Goal: Task Accomplishment & Management: Use online tool/utility

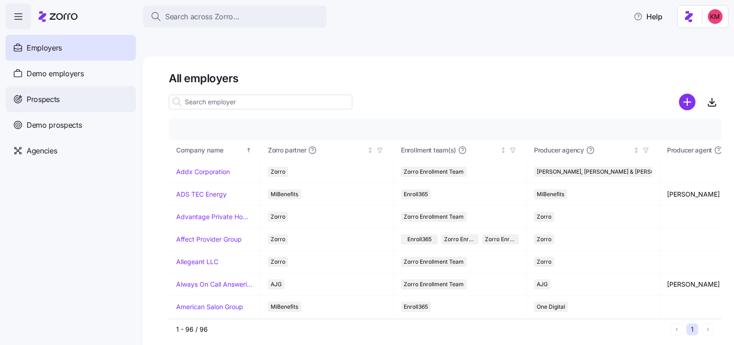
click at [62, 102] on div "Prospects" at bounding box center [71, 99] width 130 height 26
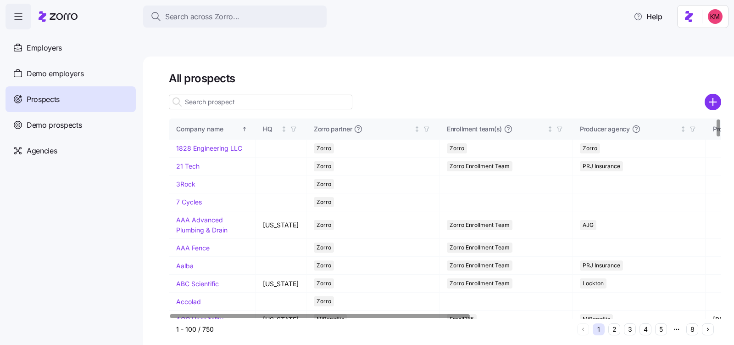
click at [286, 95] on input at bounding box center [261, 102] width 184 height 15
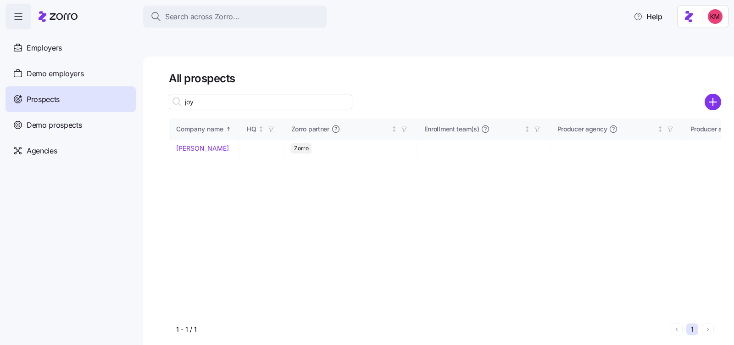
click at [286, 95] on input "joy" at bounding box center [261, 102] width 184 height 15
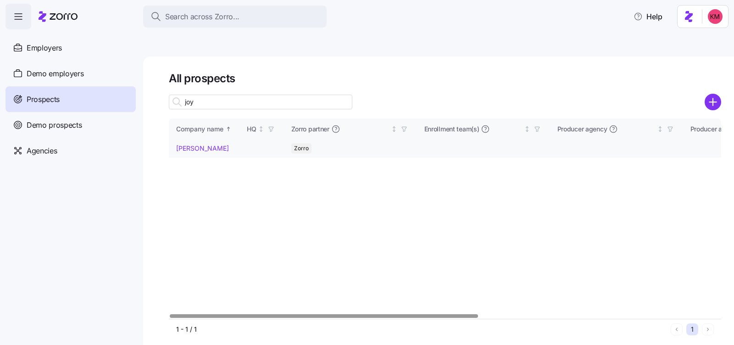
type input "joy"
click at [205, 140] on td "Joy Allukas Jewelry" at bounding box center [204, 149] width 71 height 18
click at [202, 144] on link "Joy Allukas Jewelry" at bounding box center [202, 148] width 53 height 8
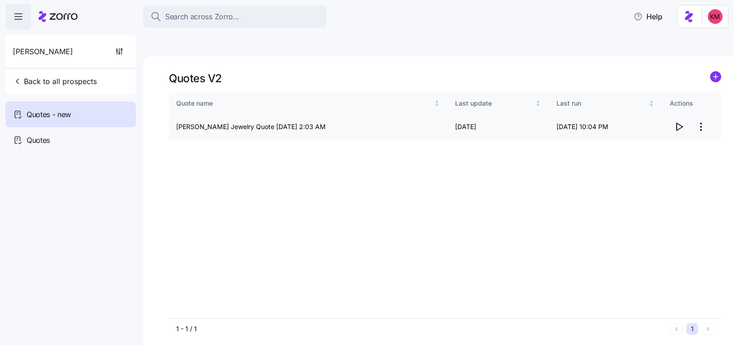
click at [683, 121] on icon "button" at bounding box center [679, 126] width 11 height 11
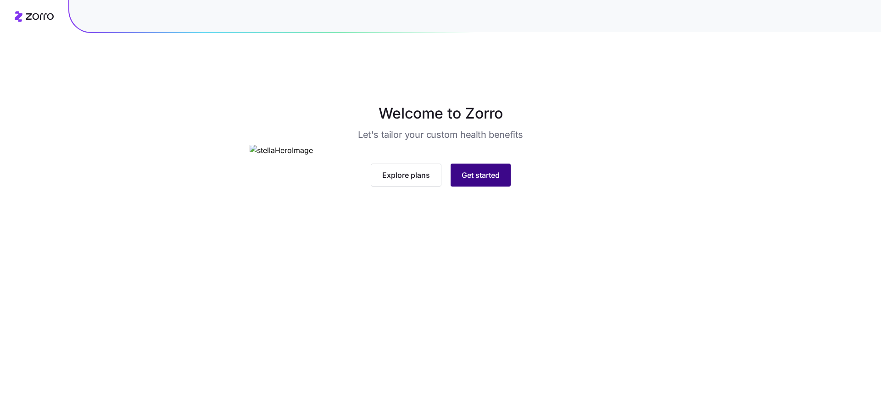
click at [468, 186] on button "Get started" at bounding box center [481, 174] width 60 height 23
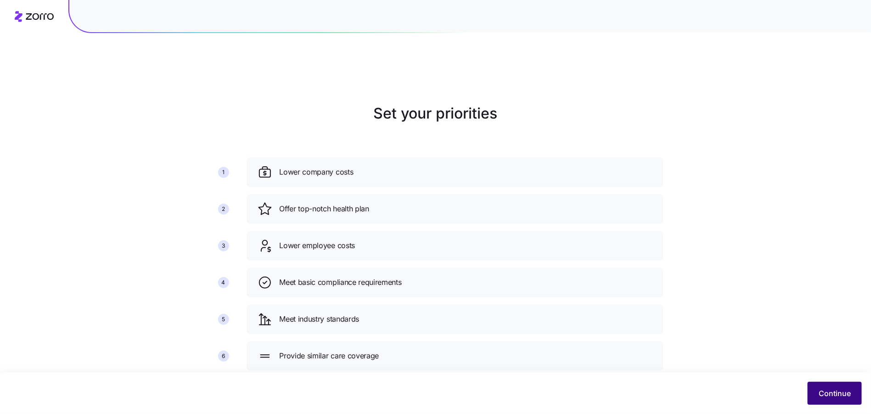
scroll to position [1, 0]
click at [852, 396] on button "Continue" at bounding box center [834, 392] width 54 height 23
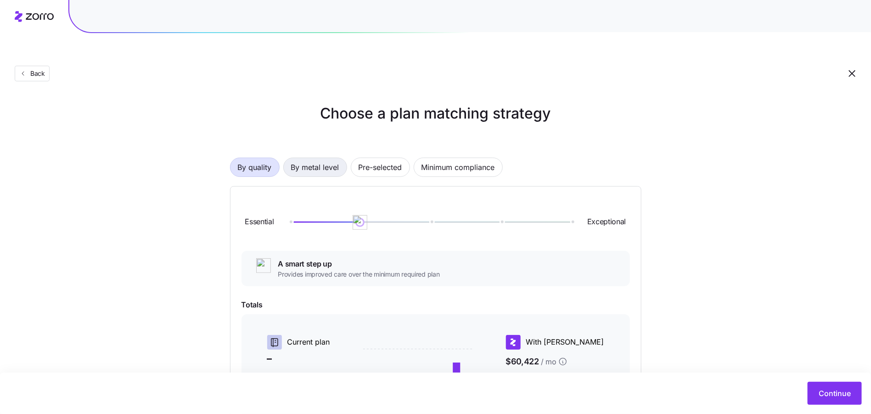
click at [336, 158] on span "By metal level" at bounding box center [315, 167] width 48 height 18
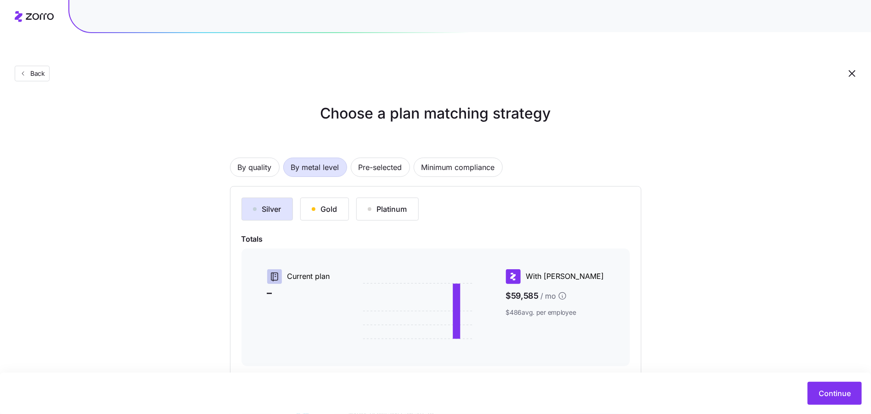
scroll to position [92, 0]
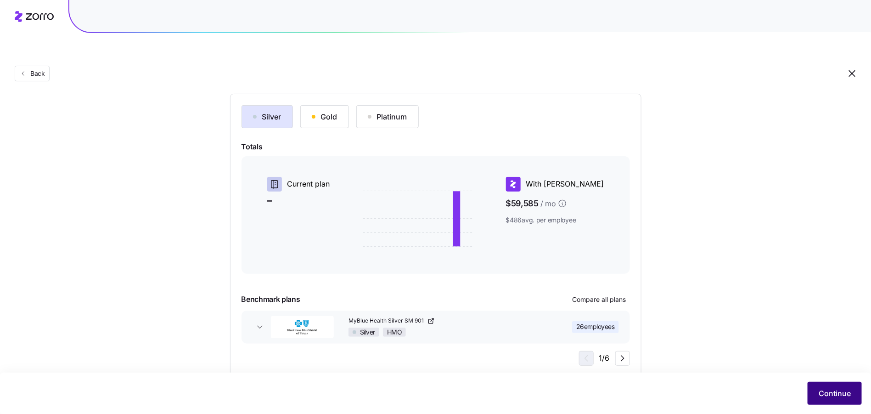
click at [828, 395] on span "Continue" at bounding box center [835, 392] width 32 height 11
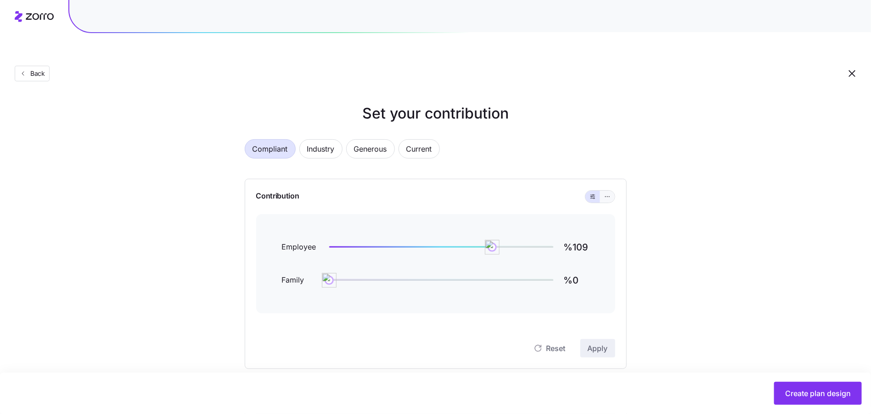
click at [606, 191] on icon "button" at bounding box center [607, 196] width 6 height 11
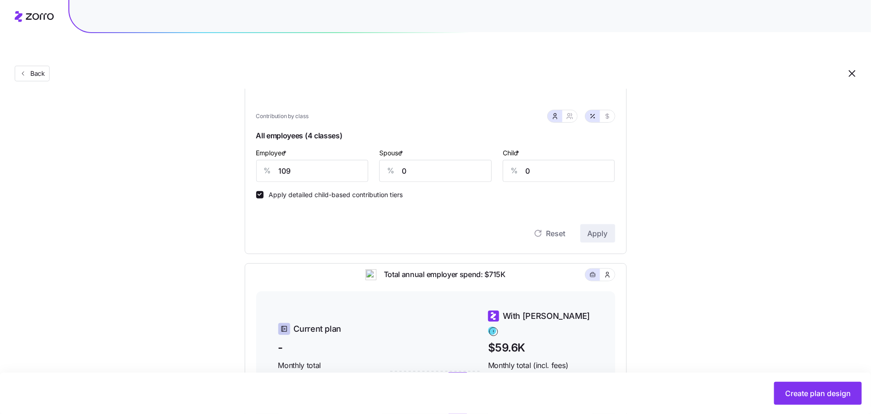
scroll to position [128, 0]
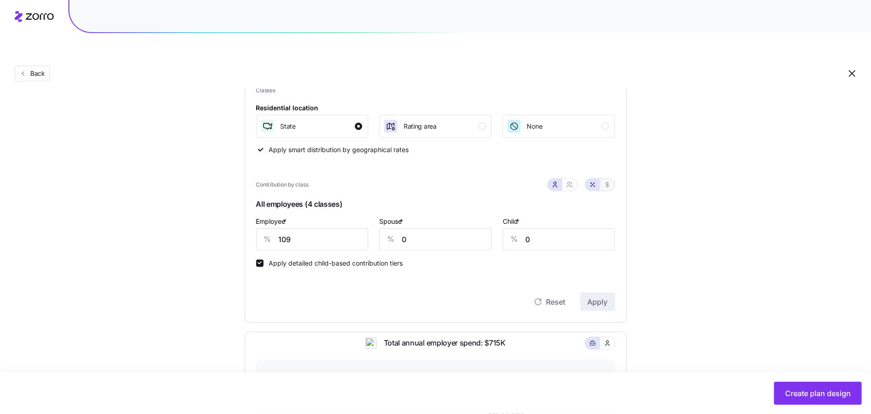
click at [609, 181] on icon "button" at bounding box center [607, 184] width 7 height 7
click at [358, 228] on input "545" at bounding box center [312, 239] width 112 height 22
type input "250"
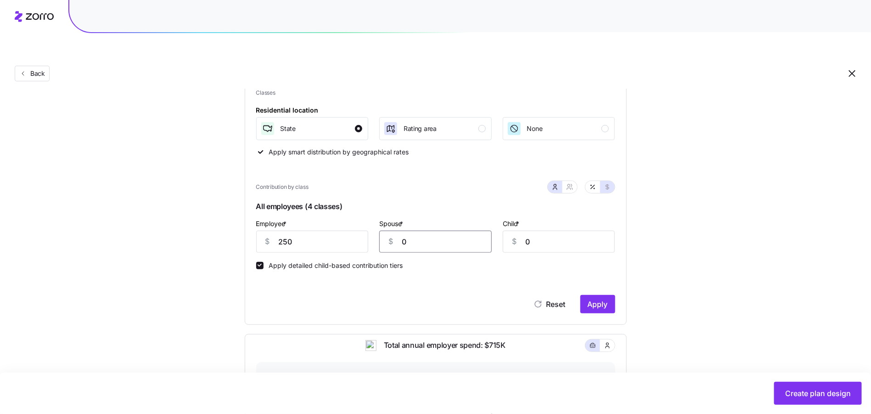
scroll to position [125, 0]
click at [616, 289] on div "Contribution Classes Residential location State Rating area None Apply smart di…" at bounding box center [436, 189] width 382 height 271
click at [594, 299] on span "Apply" at bounding box center [598, 304] width 20 height 11
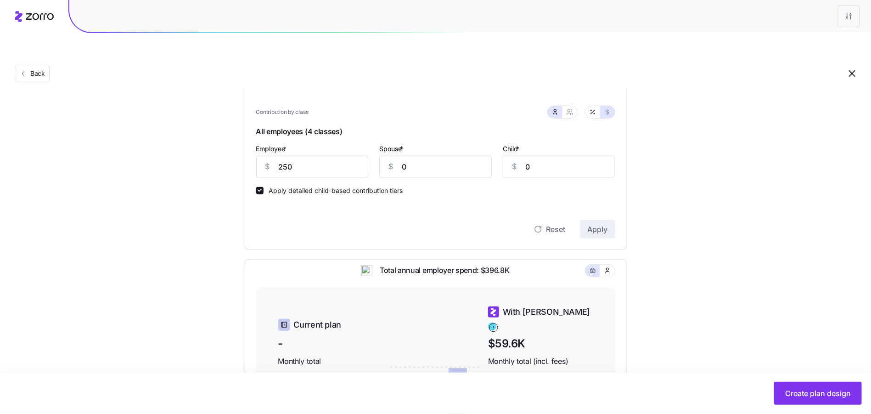
scroll to position [0, 0]
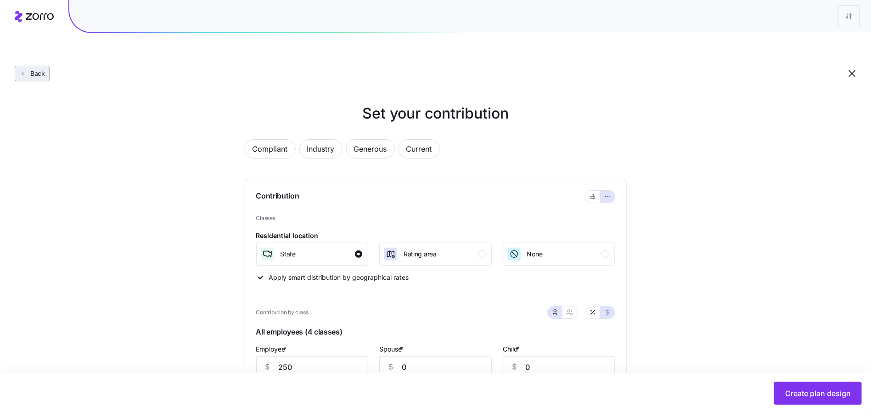
click at [42, 66] on button "Back" at bounding box center [32, 74] width 35 height 16
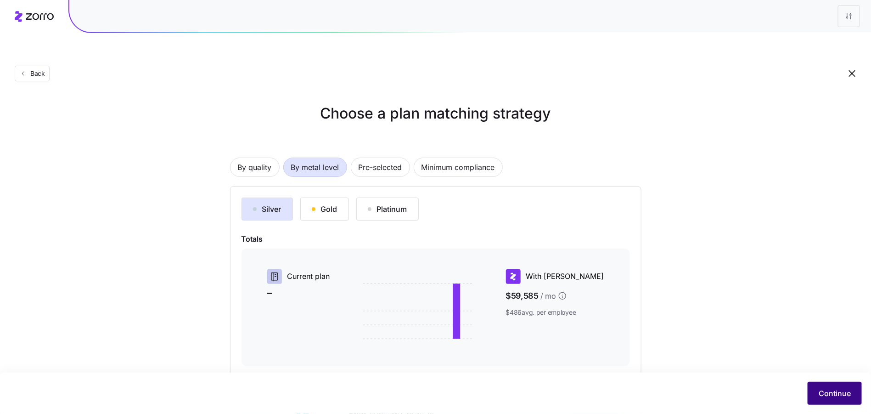
click at [835, 393] on span "Continue" at bounding box center [835, 392] width 32 height 11
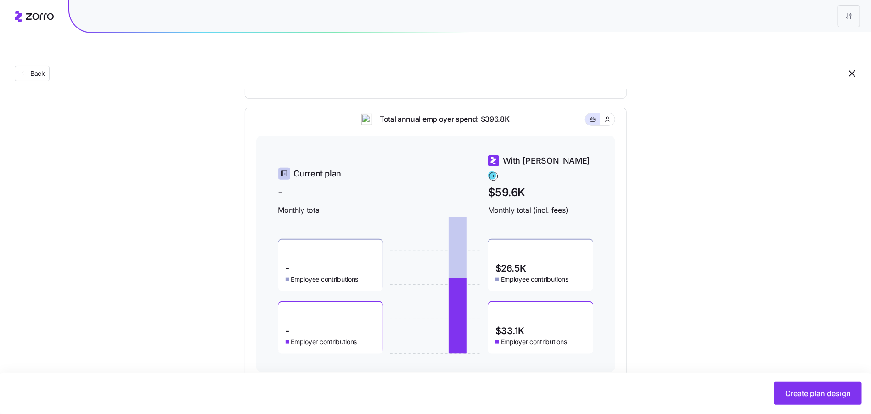
scroll to position [353, 0]
click at [787, 285] on div "Set your contribution Compliant Industry Generous Current Contribution Classes …" at bounding box center [435, 63] width 871 height 627
click at [817, 392] on span "Create plan design" at bounding box center [818, 392] width 66 height 11
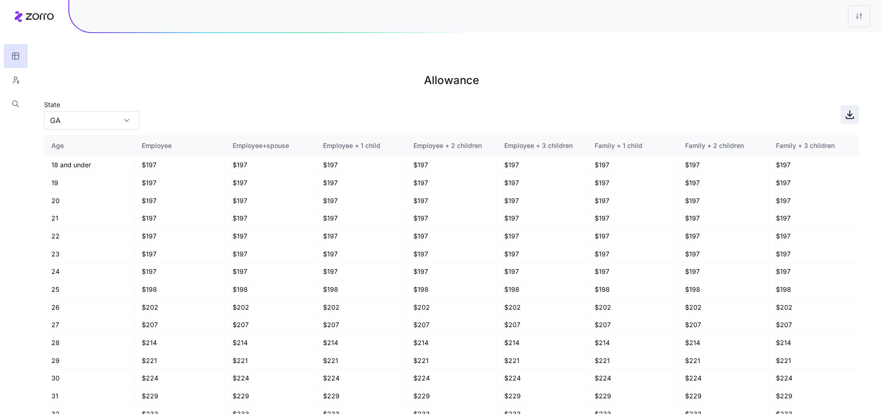
click at [853, 109] on icon "button" at bounding box center [850, 114] width 11 height 11
click at [16, 71] on button "button" at bounding box center [16, 80] width 24 height 24
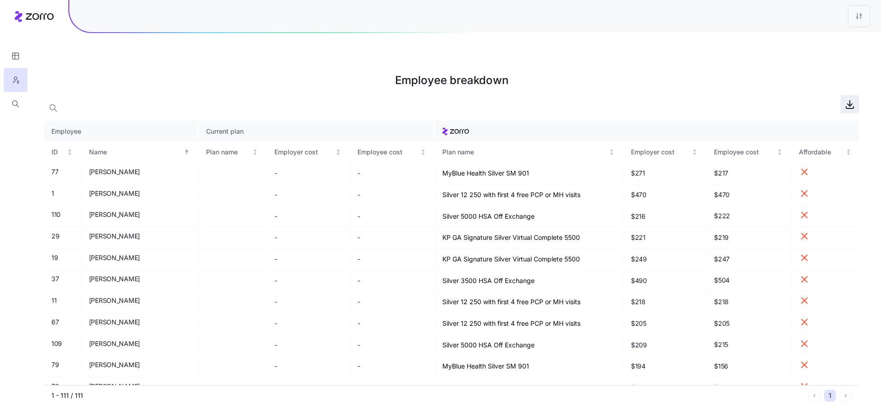
click at [846, 99] on icon "button" at bounding box center [850, 104] width 11 height 11
click at [857, 16] on html "Employee breakdown Employee Current plan ID Name Plan name Employer cost Employ…" at bounding box center [440, 253] width 881 height 506
click at [813, 39] on div "Edit plan design" at bounding box center [804, 41] width 48 height 10
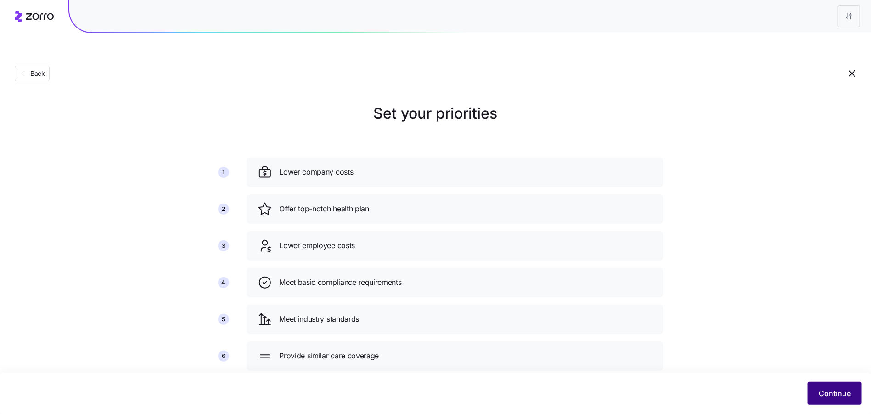
click at [844, 398] on span "Continue" at bounding box center [835, 392] width 32 height 11
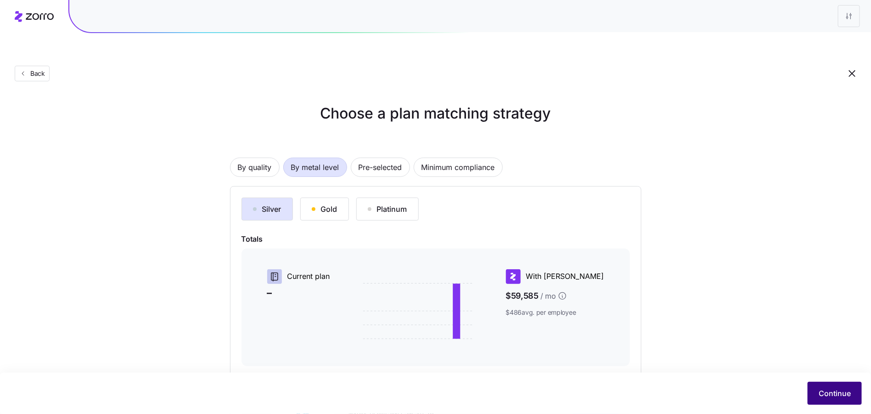
click at [843, 395] on span "Continue" at bounding box center [835, 392] width 32 height 11
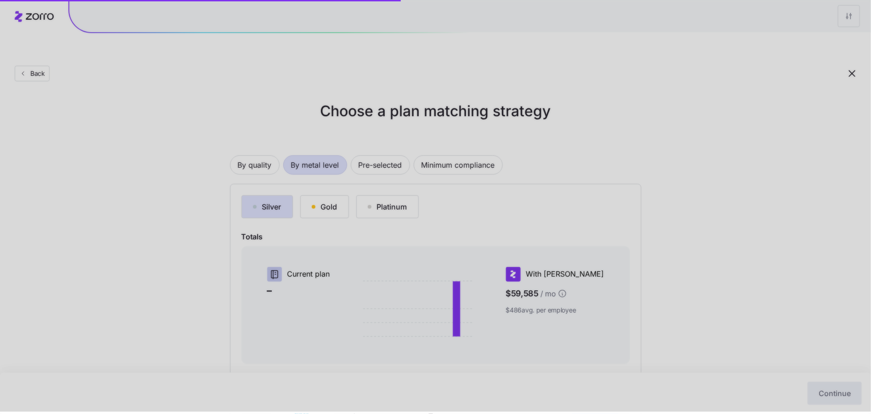
scroll to position [3, 0]
